Goal: Use online tool/utility: Utilize a website feature to perform a specific function

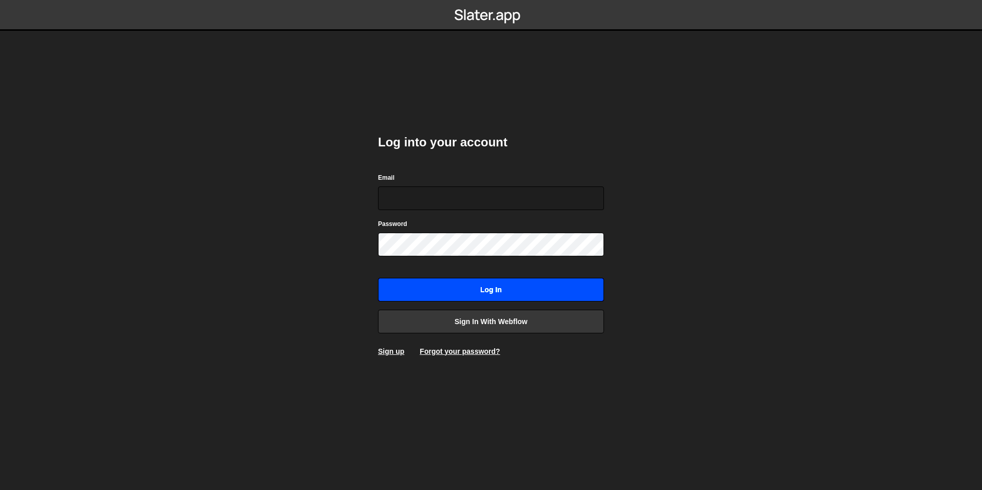
type input "[EMAIL_ADDRESS][DOMAIN_NAME]"
click at [467, 288] on input "Log in" at bounding box center [491, 290] width 226 height 24
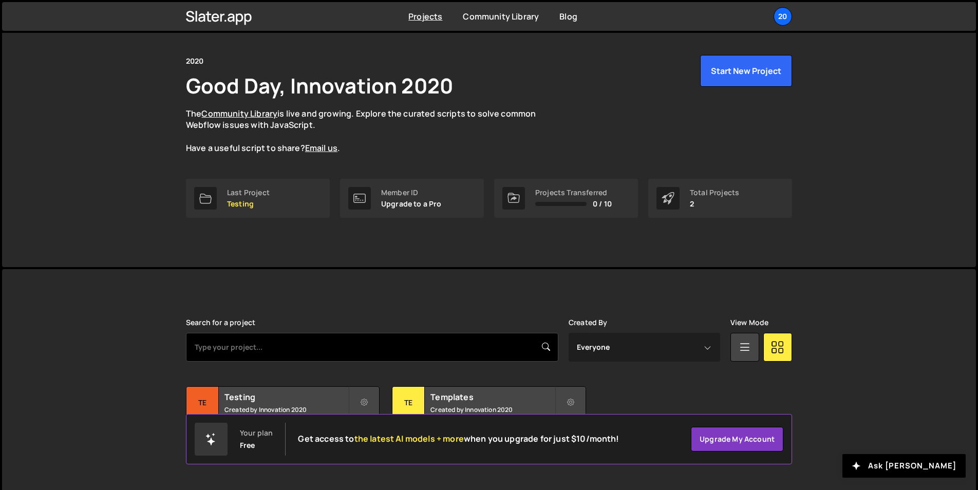
scroll to position [39, 0]
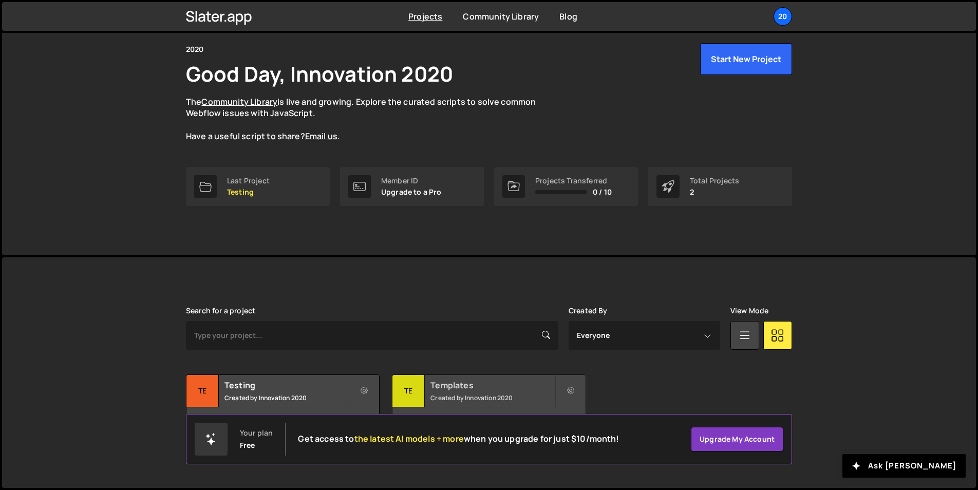
click at [452, 389] on h2 "Templates" at bounding box center [493, 385] width 124 height 11
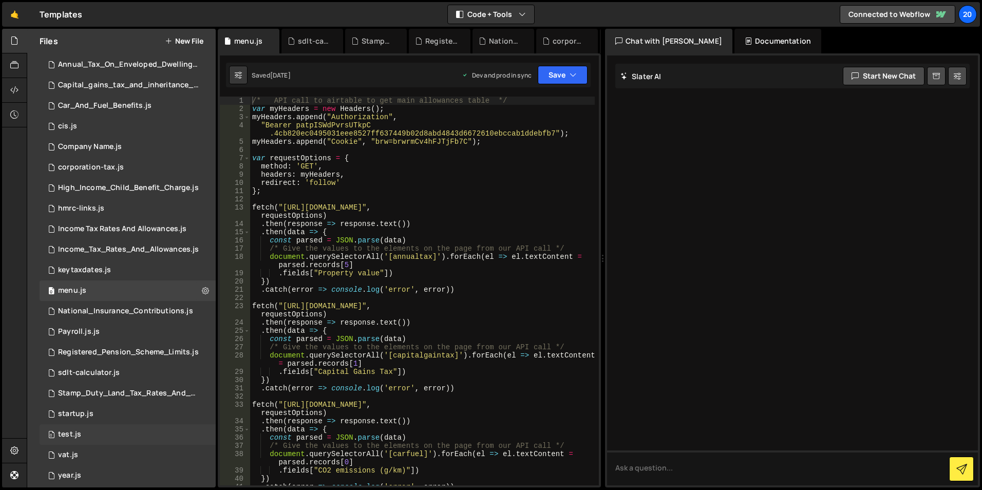
scroll to position [28, 0]
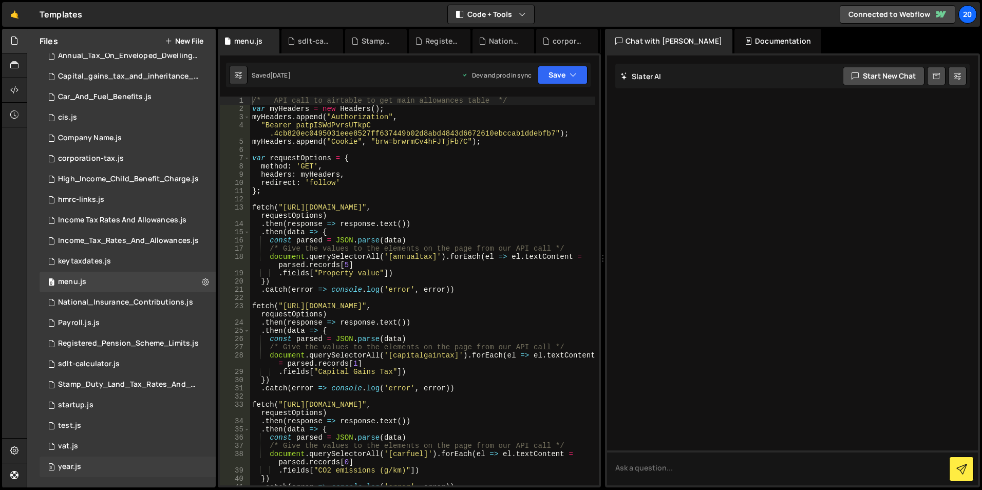
click at [117, 469] on div "0 year.js 0" at bounding box center [128, 467] width 176 height 21
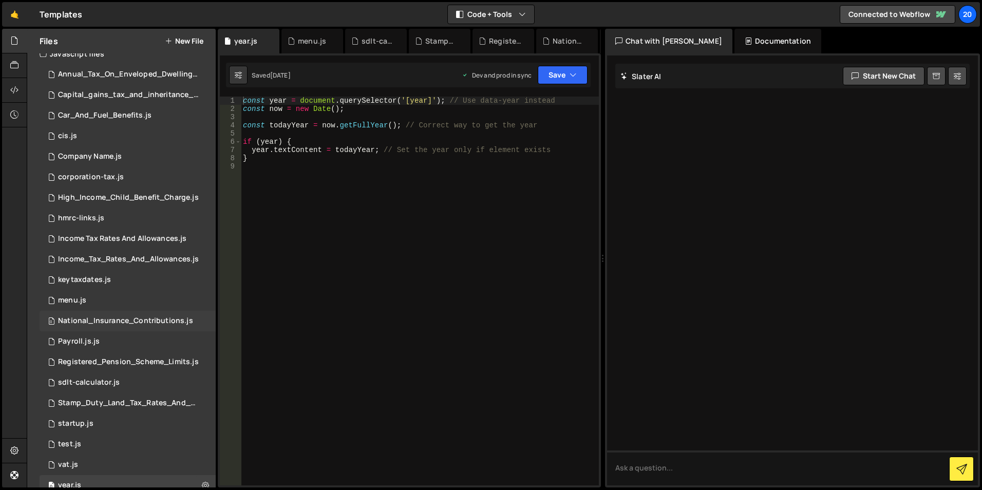
scroll to position [0, 0]
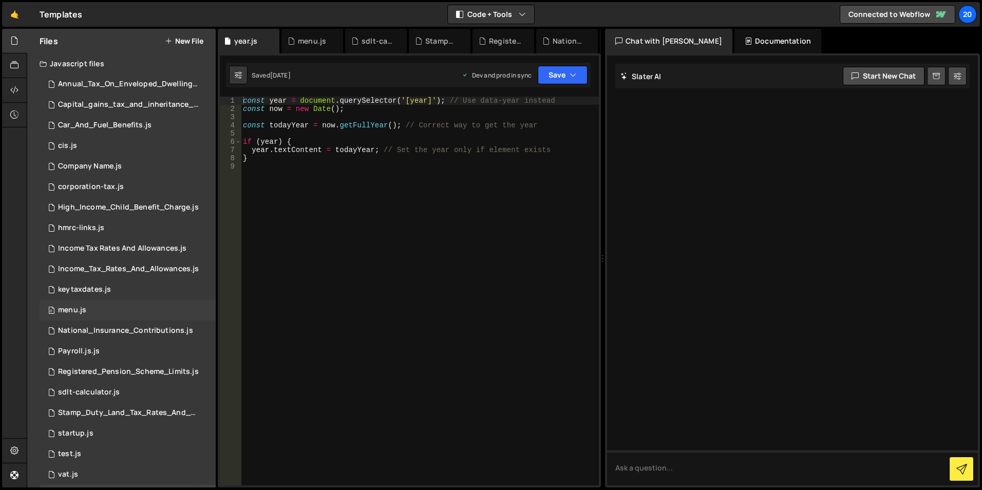
click at [89, 315] on div "0 menu.js 0" at bounding box center [128, 310] width 176 height 21
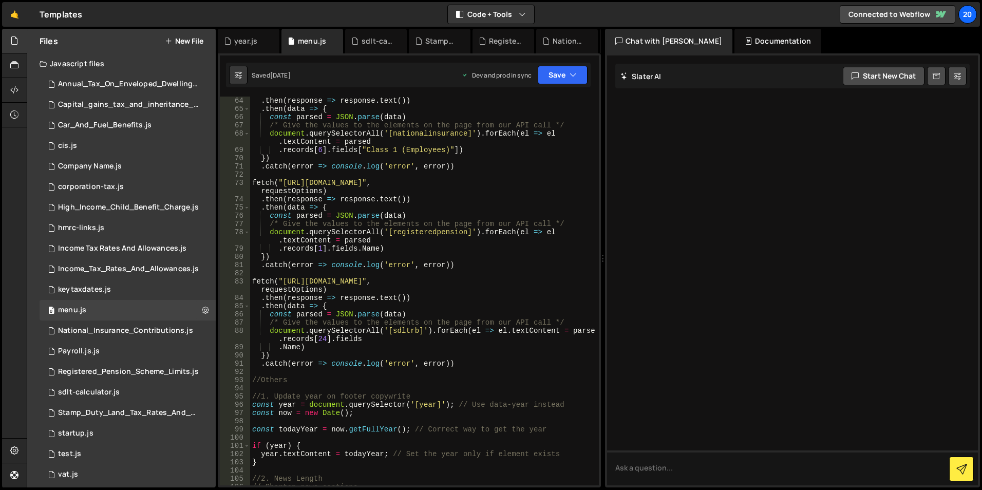
scroll to position [832, 0]
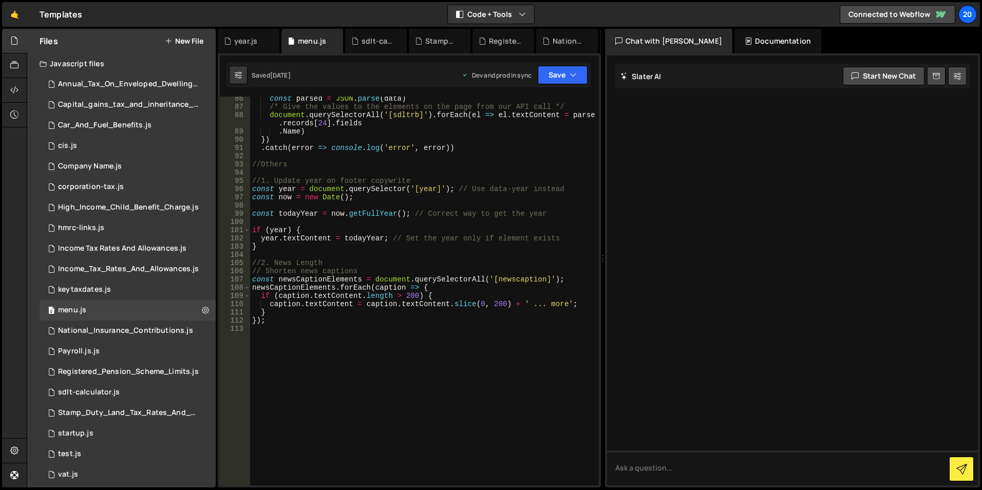
type textarea "const newsCaptionElements = document.querySelectorAll('[newscaption]');"
drag, startPoint x: 494, startPoint y: 279, endPoint x: 542, endPoint y: 279, distance: 47.8
click at [542, 279] on div "const parsed = JSON . parse ( data ) /* Give the values to the elements on the …" at bounding box center [422, 297] width 345 height 405
